Goal: Check status: Check status

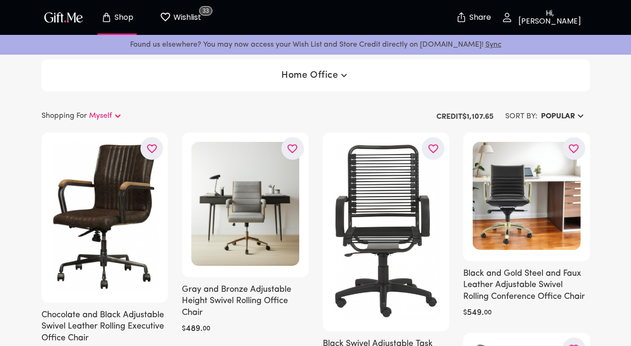
click at [332, 71] on span "Home Office" at bounding box center [315, 75] width 68 height 11
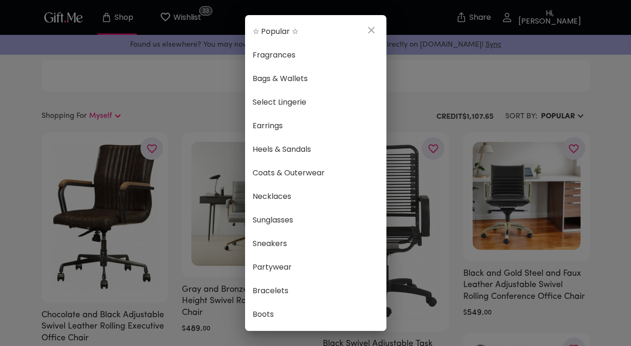
click at [402, 91] on div "☆ Popular ☆ Fragrances Bags & Wallets Select Lingerie Earrings Heels & Sandals …" at bounding box center [315, 173] width 631 height 346
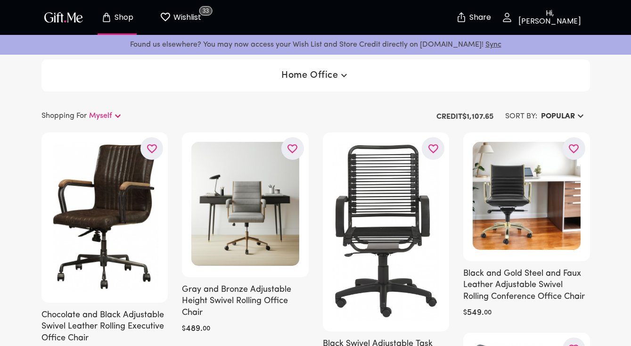
click at [528, 17] on p "Hi, [PERSON_NAME]" at bounding box center [549, 17] width 72 height 16
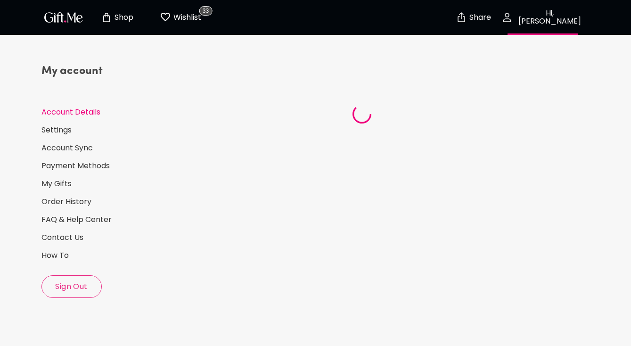
select select "US"
select select "MA"
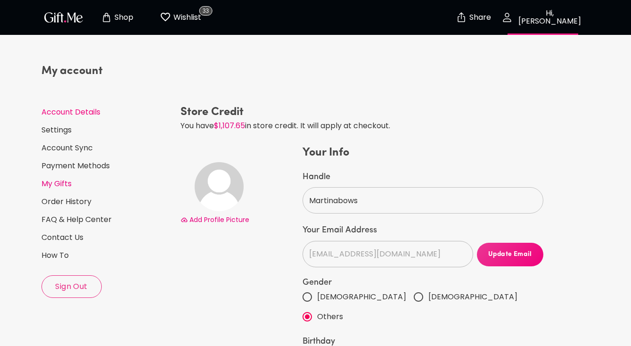
click at [74, 179] on link "My Gifts" at bounding box center [106, 184] width 131 height 10
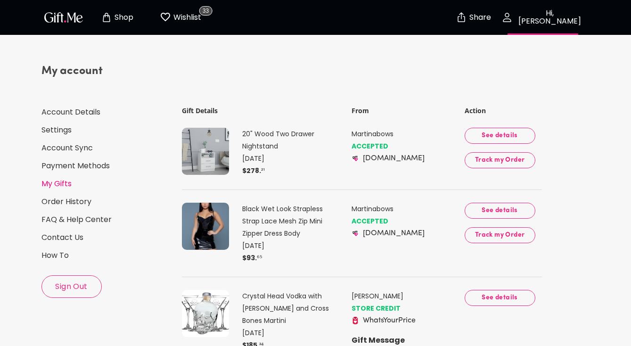
click at [364, 145] on p "ACCEPTED" at bounding box center [407, 146] width 111 height 12
click at [275, 140] on p "20" Wood Two Drawer Nightstand" at bounding box center [289, 140] width 94 height 25
click at [517, 135] on span "See details" at bounding box center [500, 136] width 56 height 10
click at [500, 162] on span "Track my Order" at bounding box center [500, 160] width 56 height 10
click at [119, 16] on p "Shop" at bounding box center [122, 18] width 21 height 8
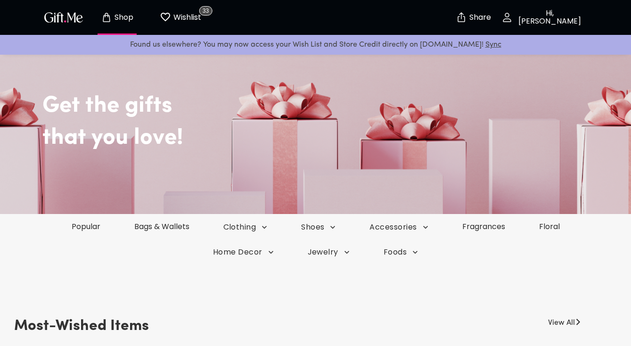
scroll to position [90, 0]
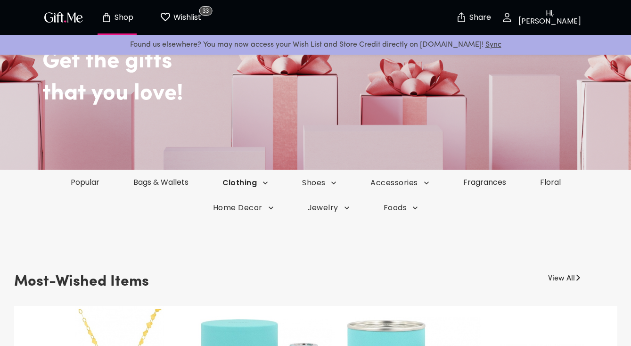
click at [234, 182] on span "Clothing" at bounding box center [245, 183] width 46 height 10
click at [242, 203] on li "Lingerie" at bounding box center [233, 201] width 55 height 18
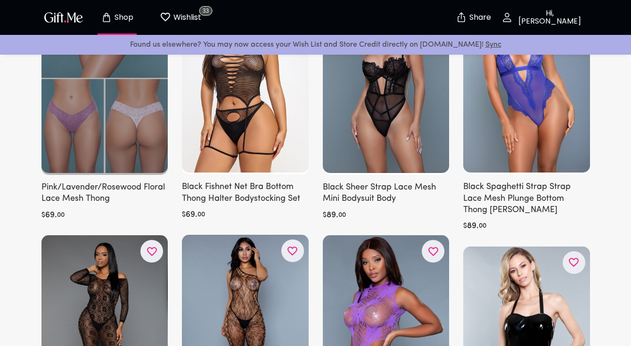
scroll to position [243, 0]
